Goal: Task Accomplishment & Management: Manage account settings

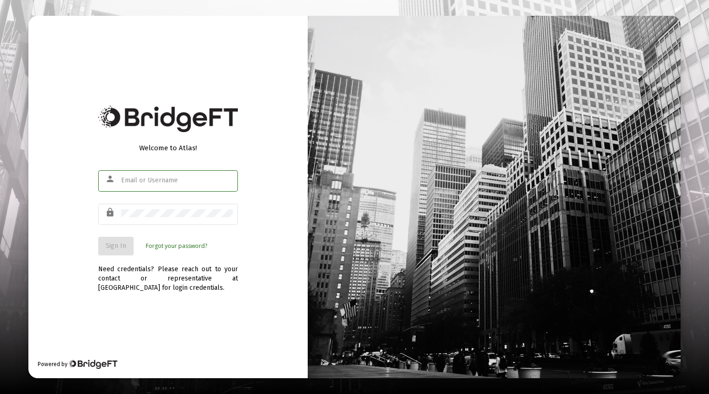
click at [125, 186] on div at bounding box center [177, 180] width 112 height 23
click at [134, 177] on input "text" at bounding box center [177, 180] width 112 height 7
type input "kcolling@blueyeq.com"
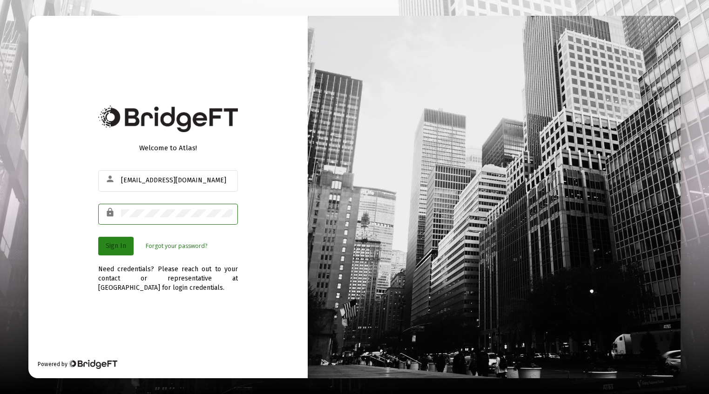
click at [112, 249] on span "Sign In" at bounding box center [116, 246] width 20 height 8
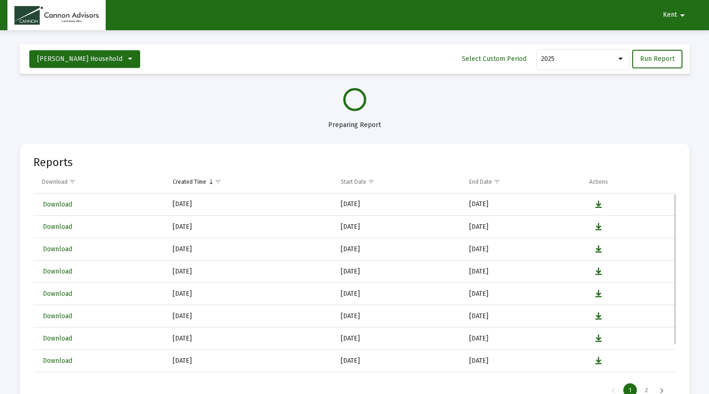
select select "View all"
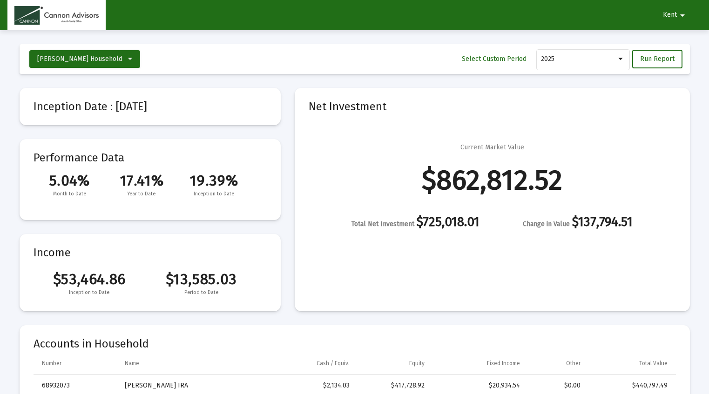
click at [679, 13] on mat-icon "arrow_drop_down" at bounding box center [682, 15] width 11 height 19
click at [670, 41] on button "Logout" at bounding box center [678, 39] width 52 height 22
